Goal: Task Accomplishment & Management: Use online tool/utility

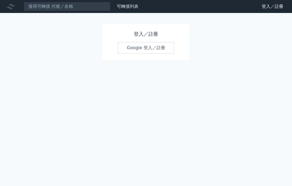
click at [138, 48] on link "Google 登入／註冊" at bounding box center [146, 47] width 56 height 11
click at [142, 47] on link "Google 登入／註冊" at bounding box center [146, 47] width 56 height 11
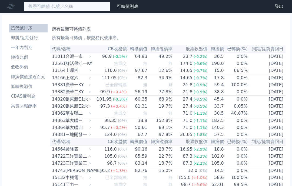
click at [95, 6] on input at bounding box center [67, 6] width 87 height 9
click at [81, 5] on input at bounding box center [67, 6] width 87 height 9
type input "89964"
click at [101, 8] on input at bounding box center [67, 6] width 87 height 9
type input "81964"
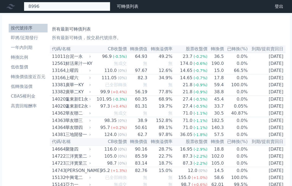
type input "89964"
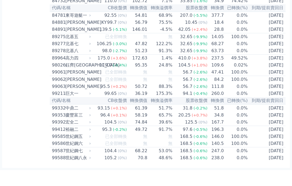
scroll to position [3233, 0]
